Goal: Task Accomplishment & Management: Complete application form

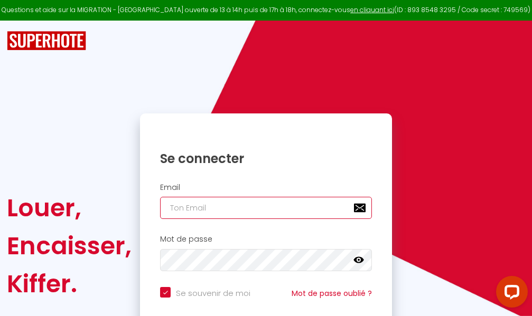
click at [269, 207] on input "email" at bounding box center [266, 208] width 212 height 22
type input "m"
checkbox input "true"
type input "ma"
checkbox input "true"
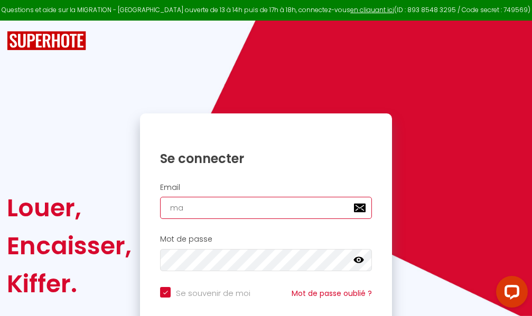
type input "mar"
checkbox input "true"
type input "marc"
checkbox input "true"
type input "marcd"
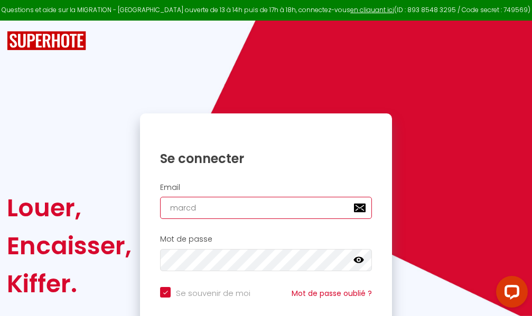
checkbox input "true"
type input "marcdp"
checkbox input "true"
type input "marcdpo"
checkbox input "true"
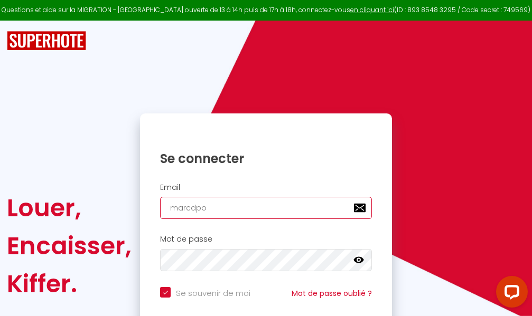
type input "marcdpoz"
checkbox input "true"
type input "marcdpoz."
checkbox input "true"
type input "marcdpoz.l"
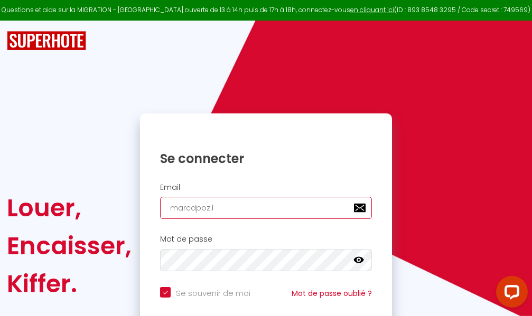
checkbox input "true"
type input "marcdpoz.lo"
checkbox input "true"
type input "marcdpoz.loc"
checkbox input "true"
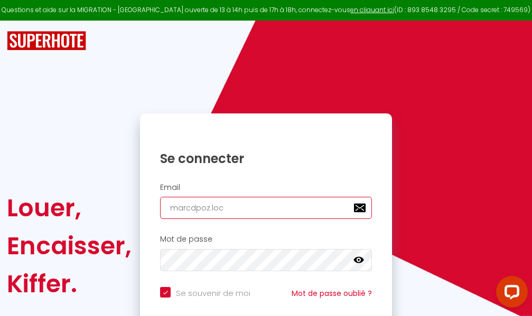
type input "marcdpoz.loca"
checkbox input "true"
type input "marcdpoz.locat"
checkbox input "true"
type input "marcdpoz.locati"
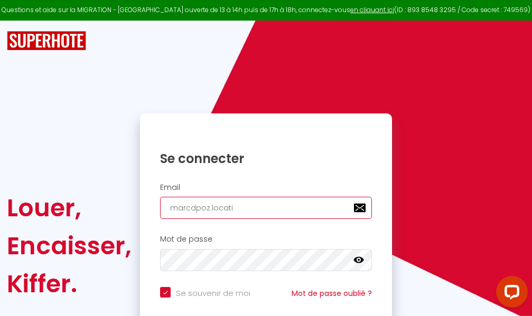
checkbox input "true"
type input "marcdpoz.locatio"
checkbox input "true"
type input "marcdpoz.location"
checkbox input "true"
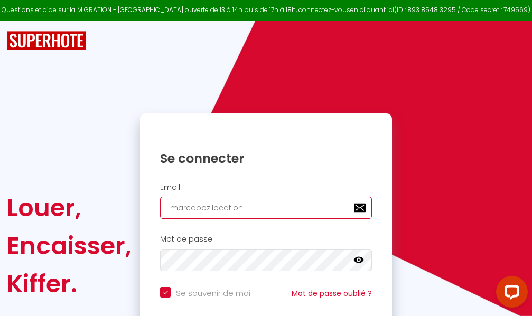
type input "marcdpoz.location@"
checkbox input "true"
type input "marcdpoz.location@g"
checkbox input "true"
type input "marcdpoz.location@gm"
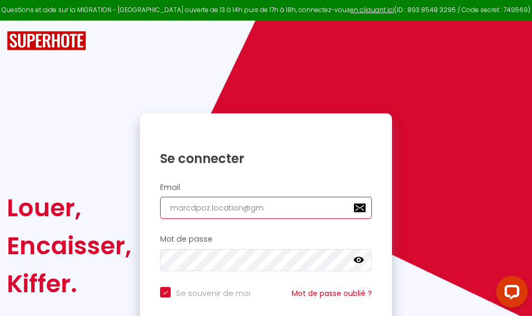
checkbox input "true"
type input "marcdpoz.location@gma"
checkbox input "true"
type input "marcdpoz.location@gmai"
checkbox input "true"
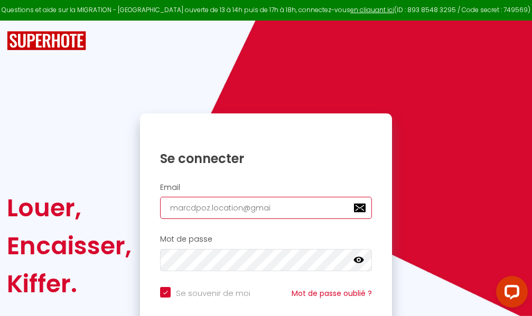
type input "[EMAIL_ADDRESS]"
checkbox input "true"
type input "[EMAIL_ADDRESS]."
checkbox input "true"
type input "marcdpoz.location@gmail.c"
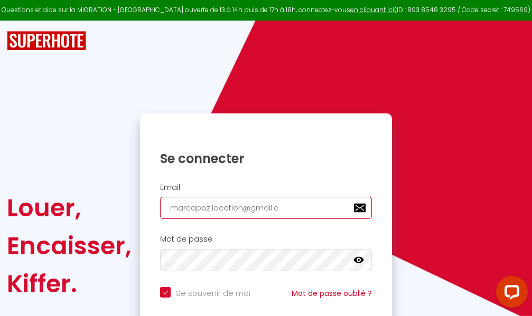
checkbox input "true"
type input "[EMAIL_ADDRESS][DOMAIN_NAME]"
checkbox input "true"
type input "[EMAIL_ADDRESS][DOMAIN_NAME]"
checkbox input "true"
